Goal: Task Accomplishment & Management: Manage account settings

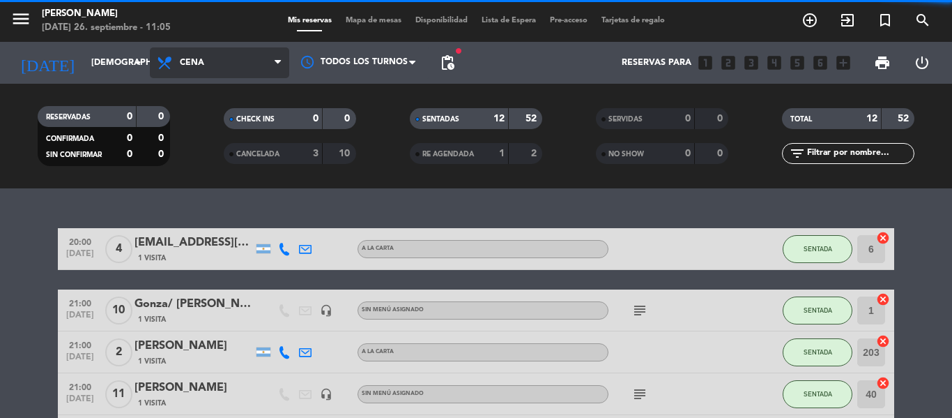
click at [251, 66] on span "Cena" at bounding box center [219, 62] width 139 height 31
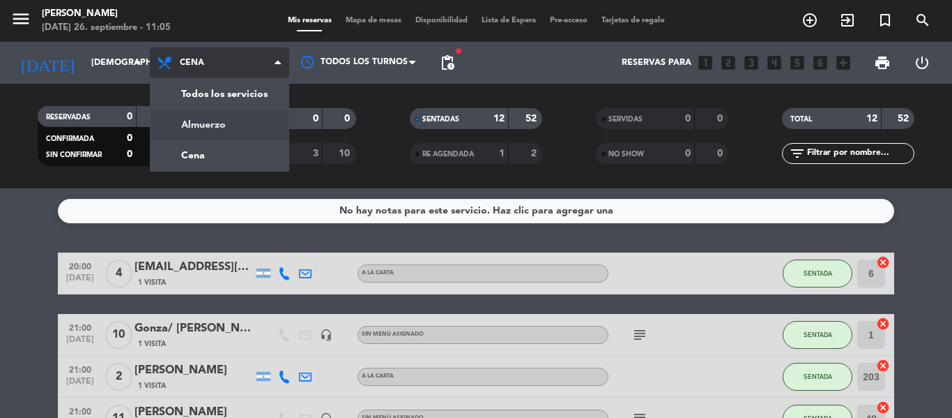
click at [248, 127] on div "menu Hierro Bodegón [DATE] 26. septiembre - 11:05 Mis reservas Mapa de mesas Di…" at bounding box center [476, 94] width 952 height 188
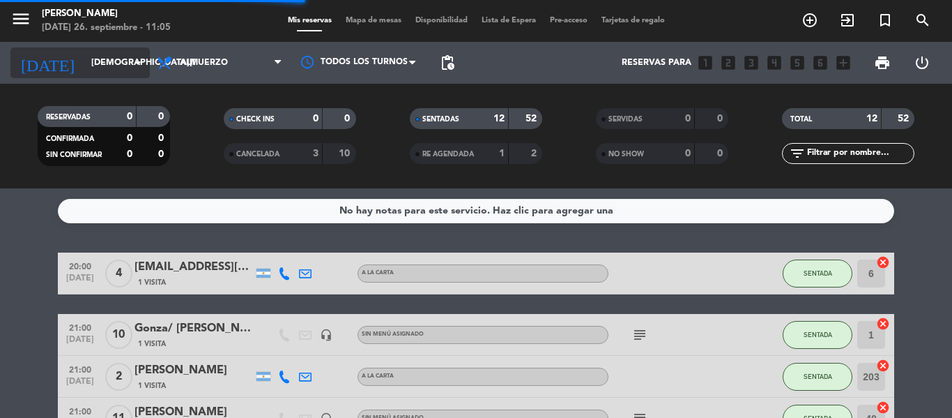
click at [128, 74] on input "[DEMOGRAPHIC_DATA][DATE]" at bounding box center [143, 63] width 118 height 24
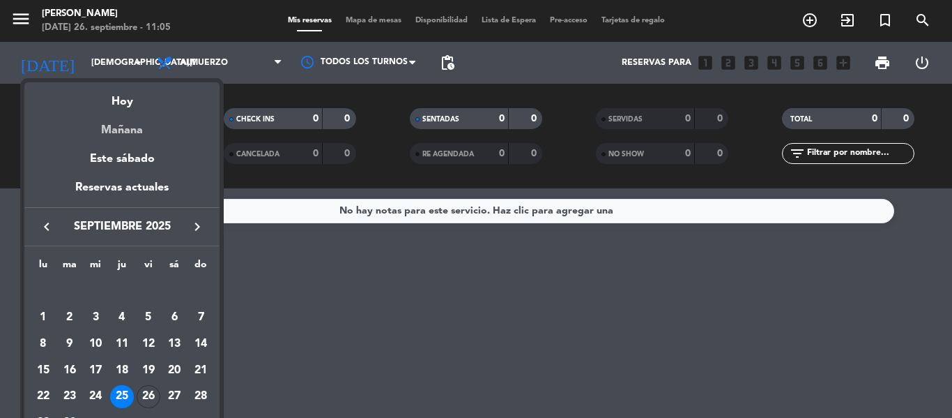
click at [137, 123] on div "Mañana" at bounding box center [121, 125] width 195 height 29
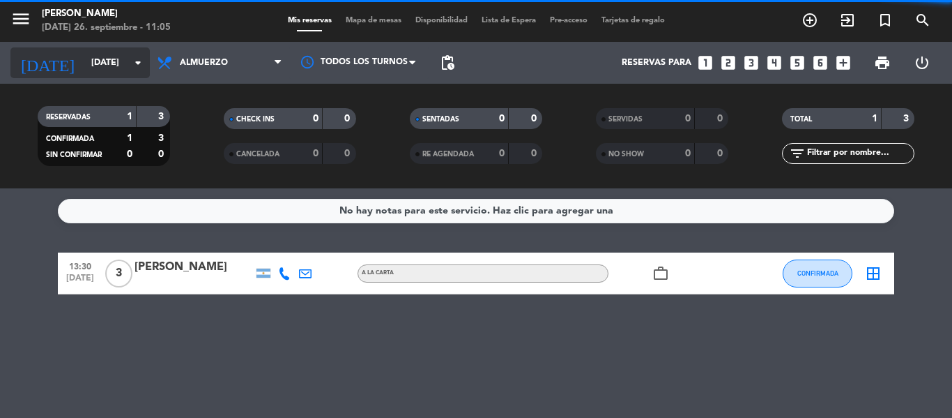
click at [121, 71] on input "[DATE]" at bounding box center [143, 63] width 118 height 24
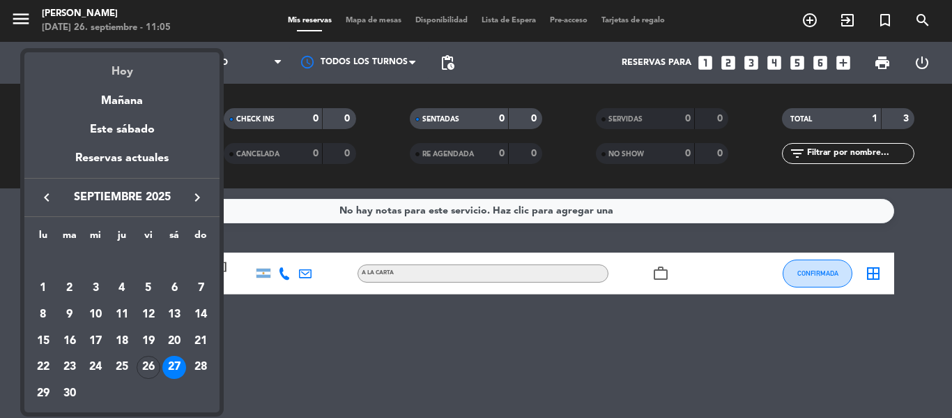
click at [168, 65] on div "Hoy" at bounding box center [121, 66] width 195 height 29
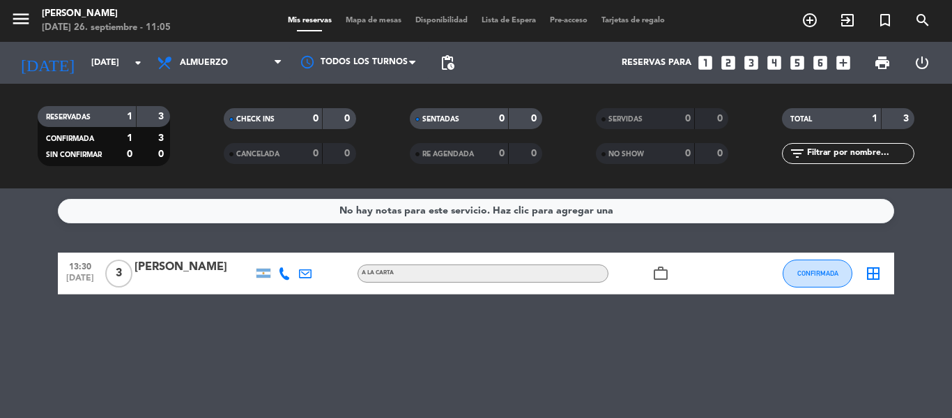
type input "[DATE]"
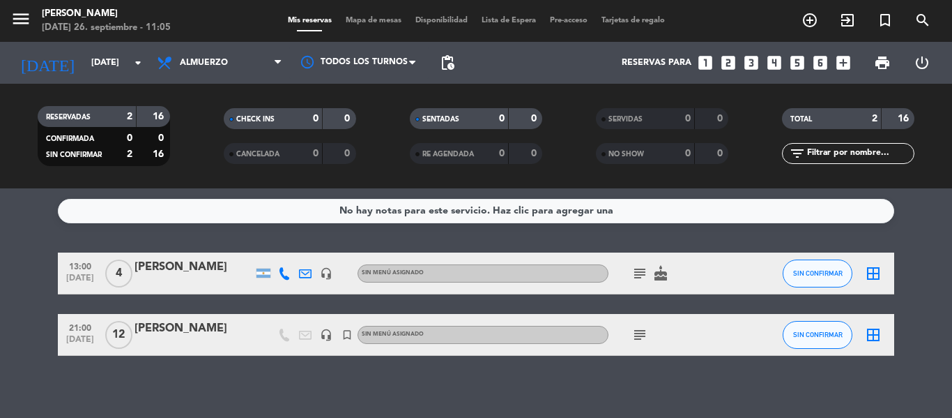
scroll to position [8, 0]
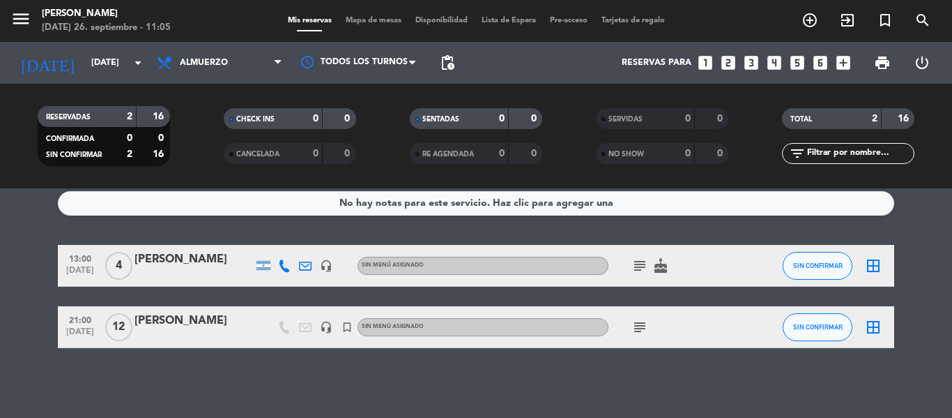
drag, startPoint x: 97, startPoint y: 245, endPoint x: 188, endPoint y: 269, distance: 93.7
click at [188, 269] on div "13:00 [DATE] 4 [PERSON_NAME] headset_mic Sin menú asignado subject cake SIN CON…" at bounding box center [476, 266] width 837 height 42
click at [206, 181] on div "RESERVADAS 2 16 CONFIRMADA 0 0 SIN CONFIRMAR 2 16 CHECK INS 0 0 CANCELADA 0 0 S…" at bounding box center [476, 136] width 952 height 105
click at [641, 266] on icon "subject" at bounding box center [640, 265] width 17 height 17
